Goal: Task Accomplishment & Management: Manage account settings

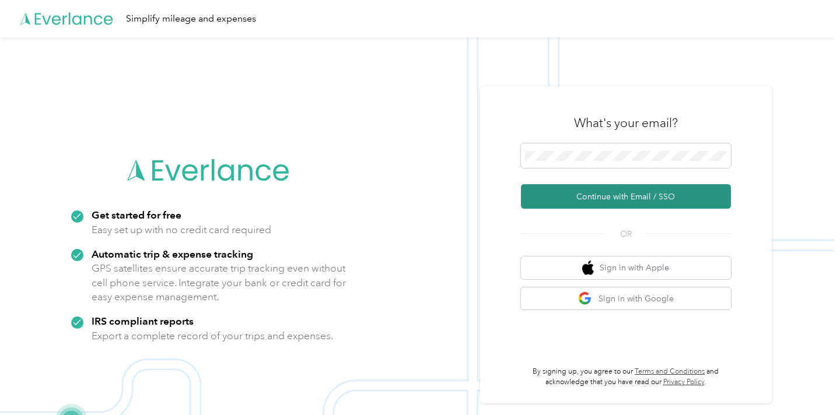
click at [633, 198] on button "Continue with Email / SSO" at bounding box center [626, 196] width 210 height 25
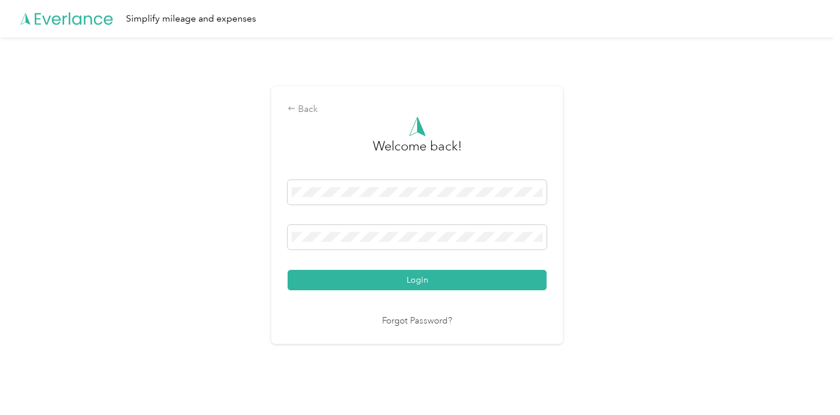
click at [394, 321] on link "Forgot Password?" at bounding box center [417, 321] width 70 height 13
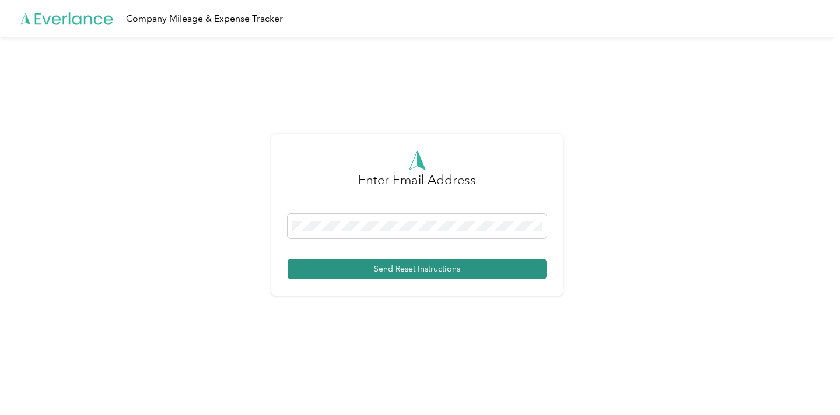
click at [434, 269] on button "Send Reset Instructions" at bounding box center [417, 269] width 259 height 20
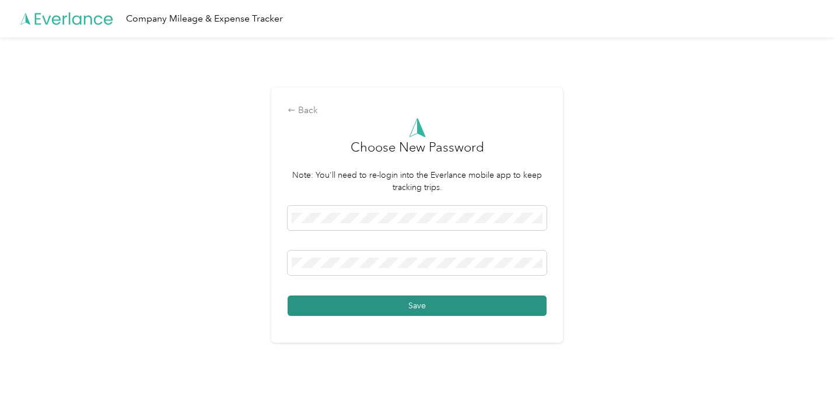
click at [496, 307] on button "Save" at bounding box center [417, 306] width 259 height 20
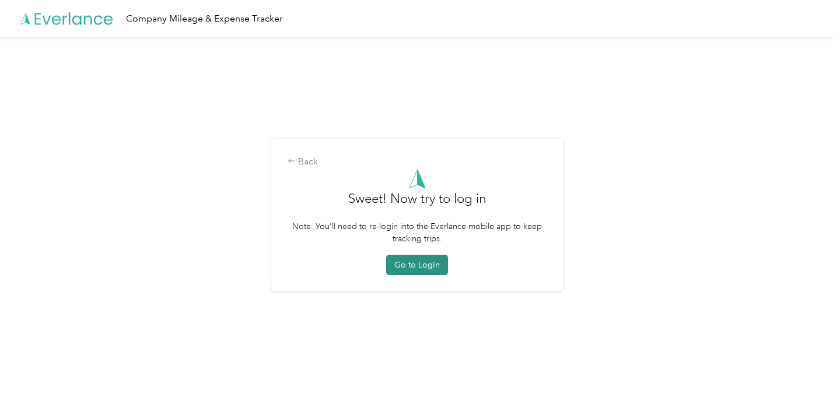
click at [419, 265] on button "Go to Login" at bounding box center [417, 265] width 62 height 20
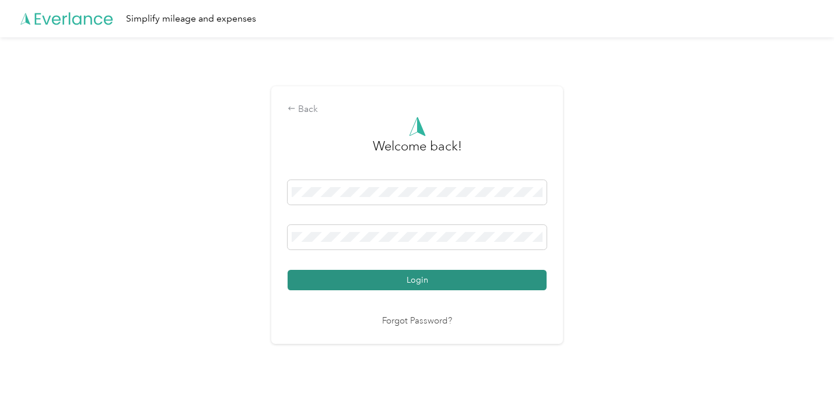
click at [422, 279] on button "Login" at bounding box center [417, 280] width 259 height 20
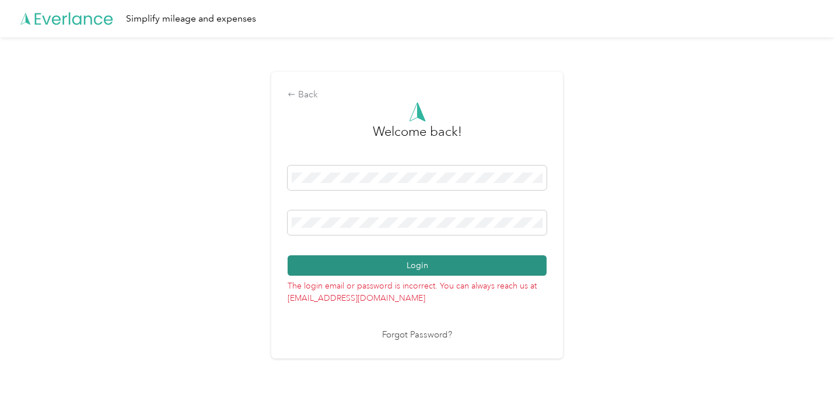
click at [344, 261] on button "Login" at bounding box center [417, 266] width 259 height 20
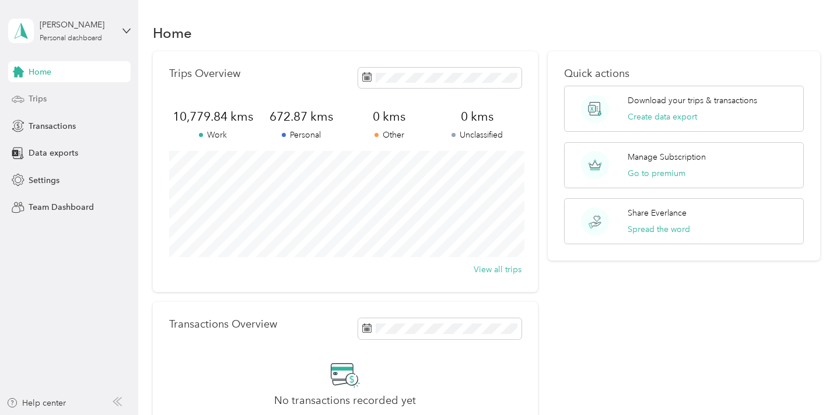
click at [31, 94] on span "Trips" at bounding box center [38, 99] width 18 height 12
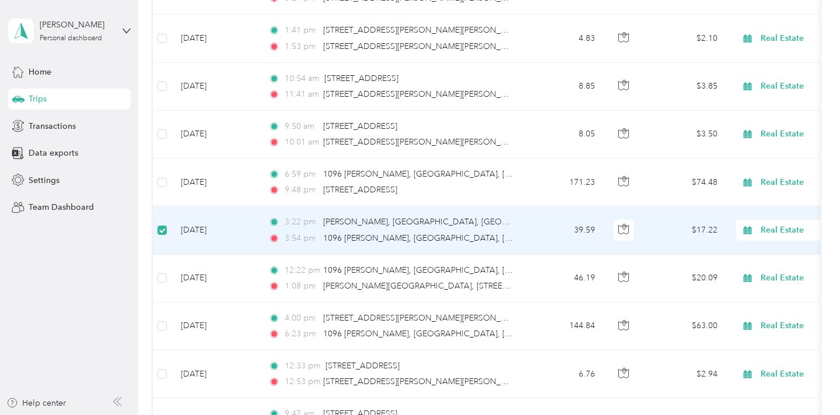
scroll to position [228, 0]
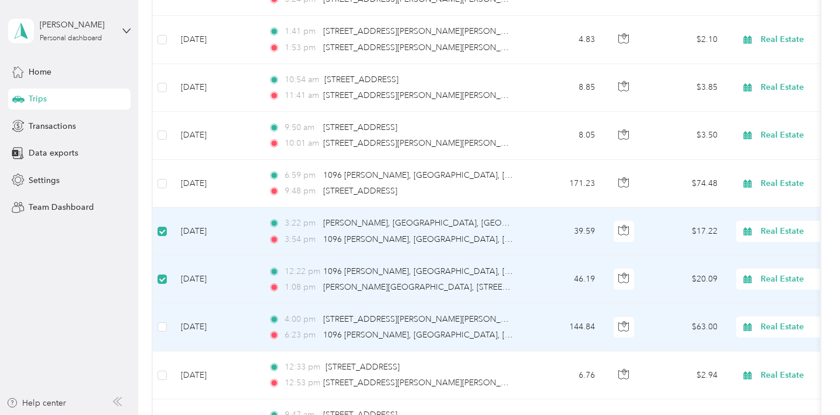
click at [160, 320] on td at bounding box center [162, 328] width 19 height 48
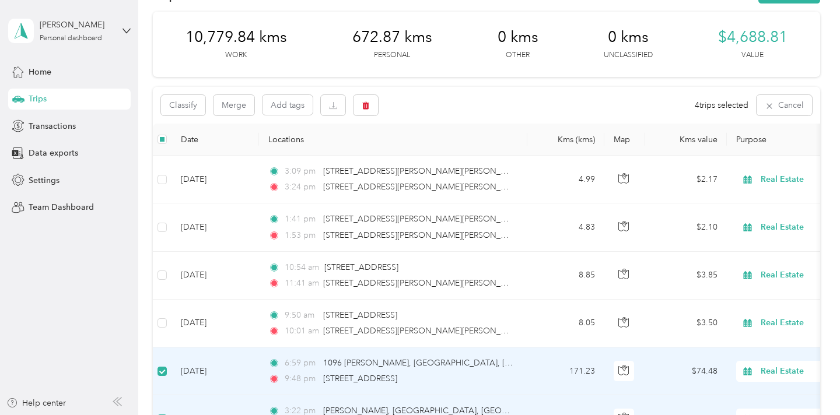
scroll to position [0, 0]
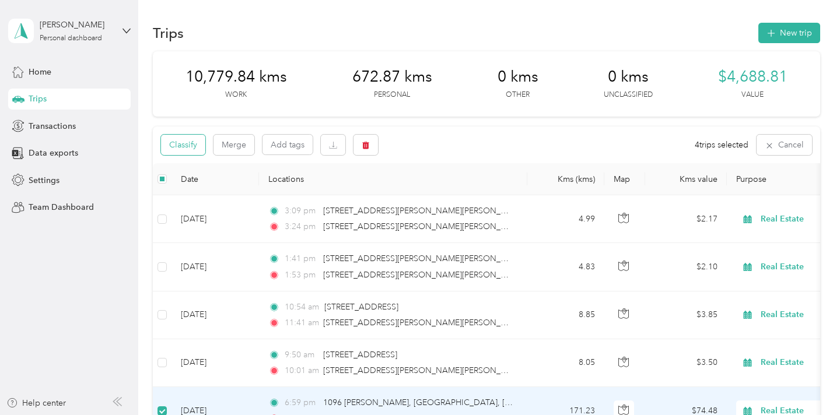
click at [190, 145] on button "Classify" at bounding box center [183, 145] width 44 height 20
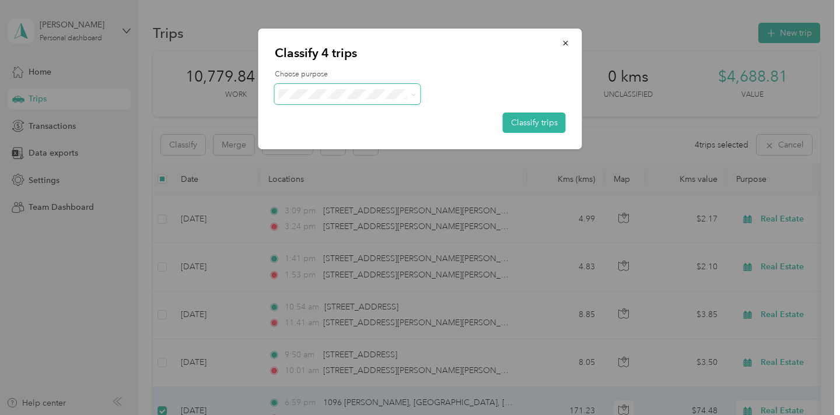
click at [411, 91] on span at bounding box center [413, 94] width 5 height 10
click at [410, 92] on span at bounding box center [411, 94] width 9 height 12
click at [329, 132] on span "Personal" at bounding box center [357, 136] width 109 height 12
click at [531, 119] on button "Classify trips" at bounding box center [534, 123] width 63 height 20
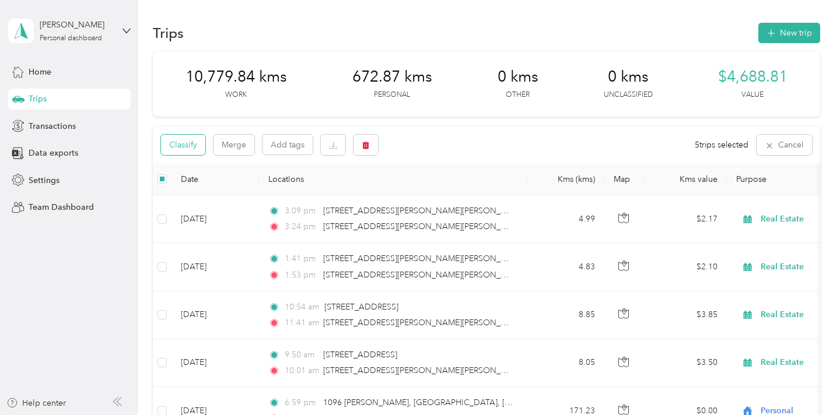
click at [185, 142] on button "Classify" at bounding box center [183, 145] width 44 height 20
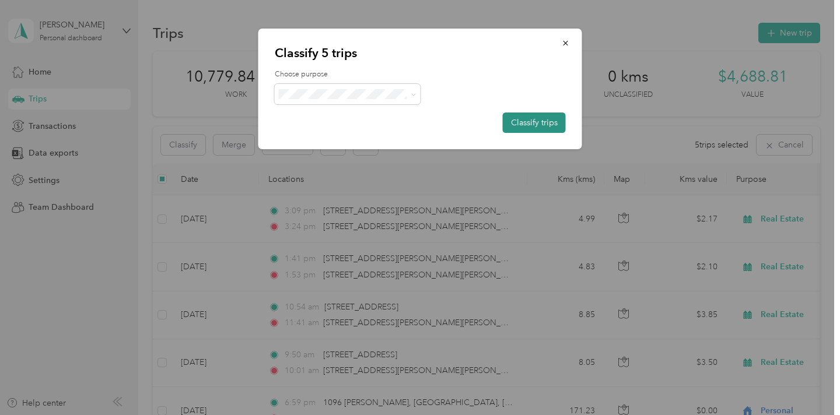
click at [529, 117] on button "Classify trips" at bounding box center [534, 123] width 63 height 20
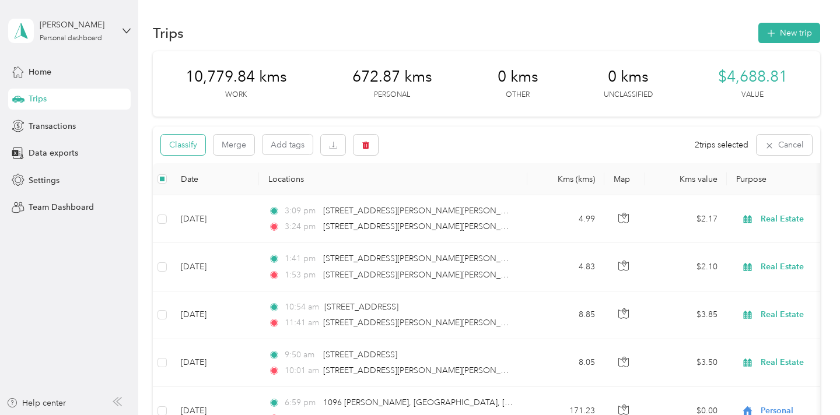
click at [195, 141] on button "Classify" at bounding box center [183, 145] width 44 height 20
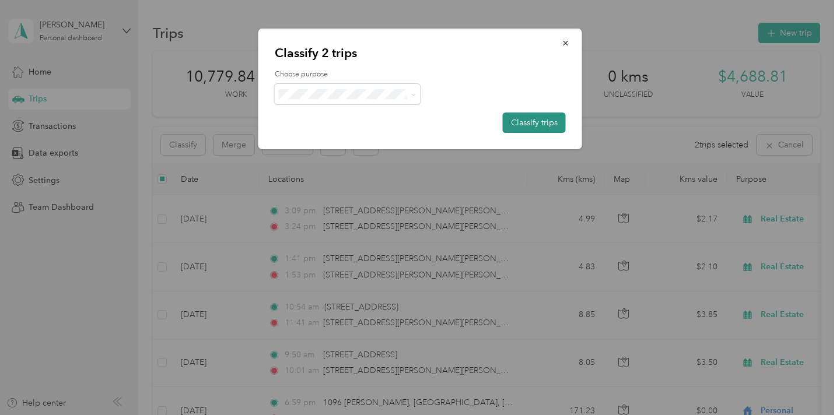
click at [544, 118] on button "Classify trips" at bounding box center [534, 123] width 63 height 20
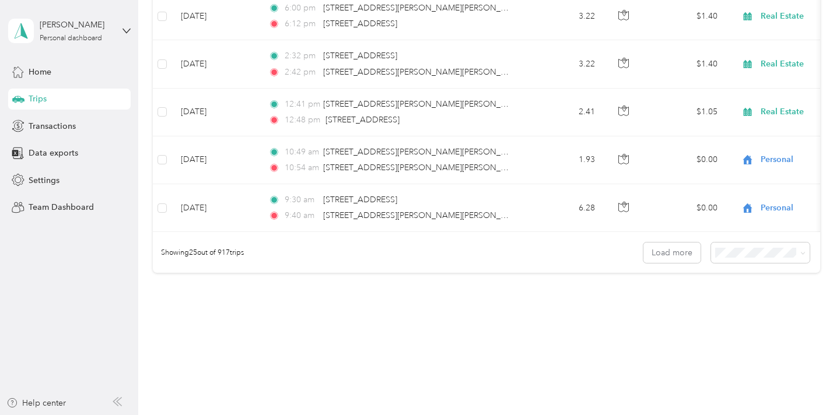
scroll to position [1173, 0]
